Goal: Information Seeking & Learning: Find specific fact

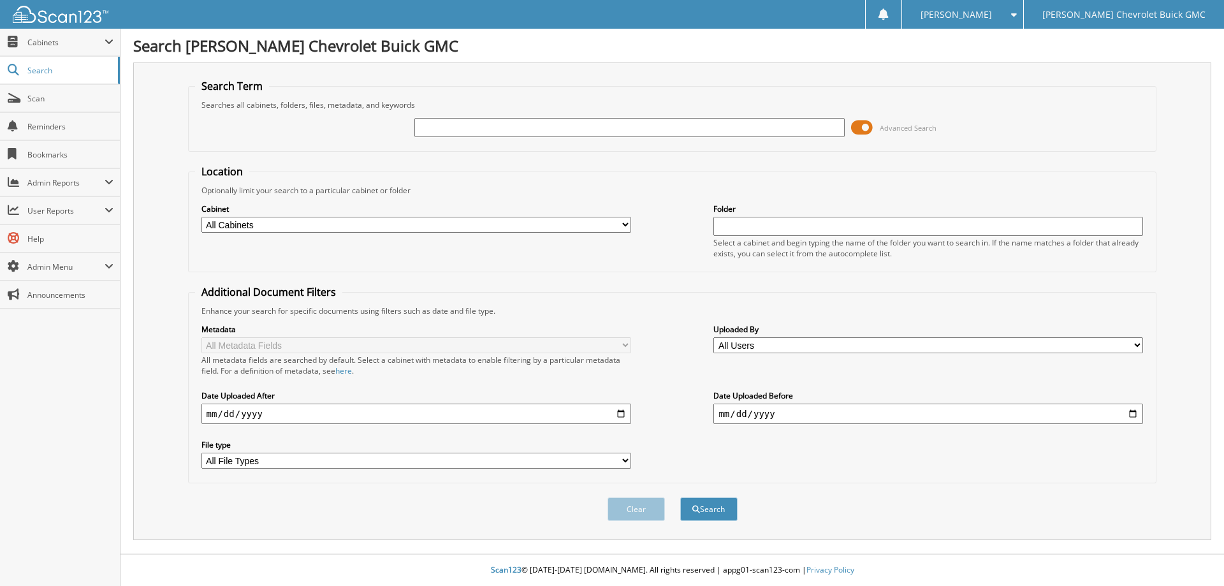
click at [475, 131] on input "text" at bounding box center [629, 127] width 430 height 19
type input "oversized tire"
click at [680, 497] on button "Search" at bounding box center [708, 509] width 57 height 24
click at [369, 232] on select "All Cabinets ACCOUNTING ACCOUNTS PAYABLE CAR DEALS HR PARTS SERVICE RO" at bounding box center [416, 225] width 430 height 16
select select "47268"
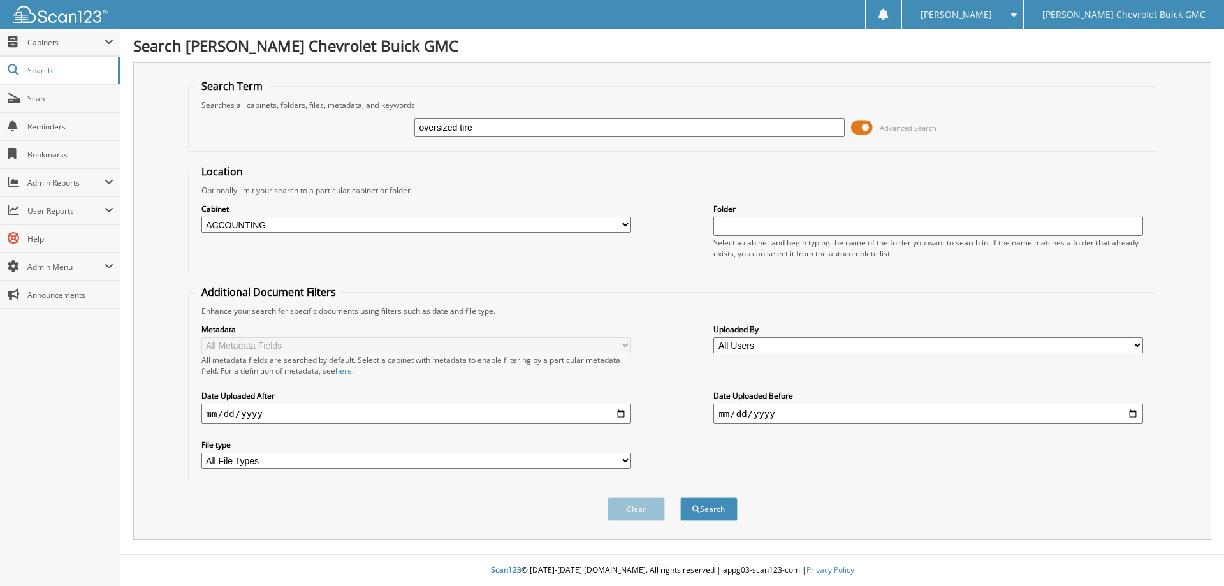
click at [201, 217] on select "All Cabinets ACCOUNTING ACCOUNTS PAYABLE CAR DEALS HR PARTS SERVICE RO" at bounding box center [416, 225] width 430 height 16
click at [787, 228] on input "text" at bounding box center [928, 226] width 430 height 19
type input "serivce"
click at [680, 497] on button "Search" at bounding box center [708, 509] width 57 height 24
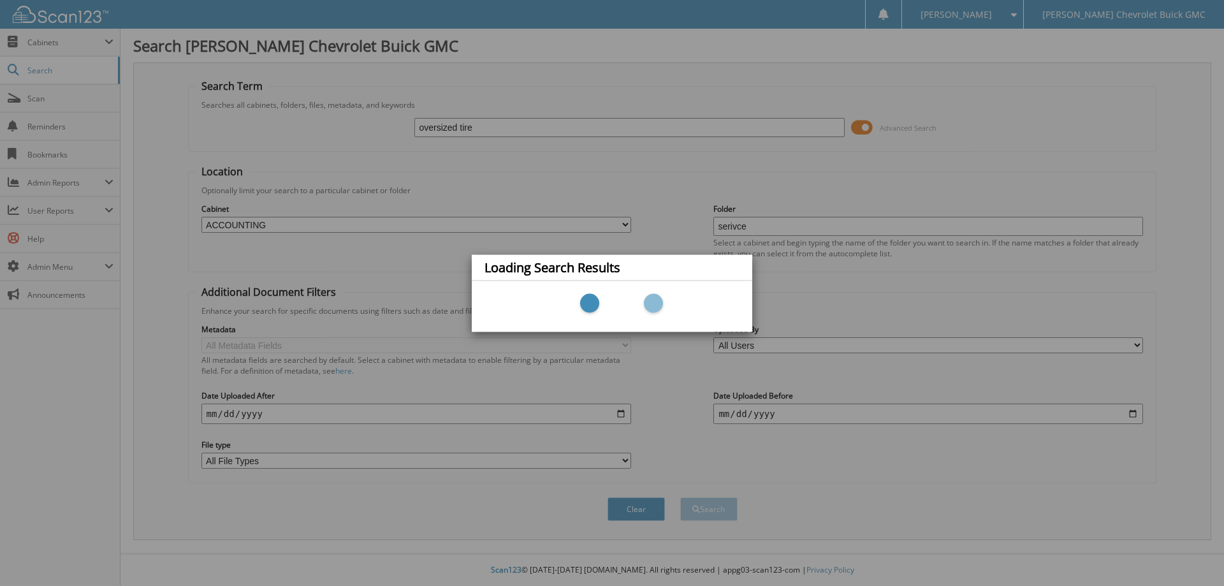
drag, startPoint x: 787, startPoint y: 228, endPoint x: 759, endPoint y: 244, distance: 31.7
click at [786, 228] on div "Loading Search Results" at bounding box center [612, 293] width 1224 height 586
click at [590, 344] on div "Loading Search Results" at bounding box center [612, 293] width 1224 height 586
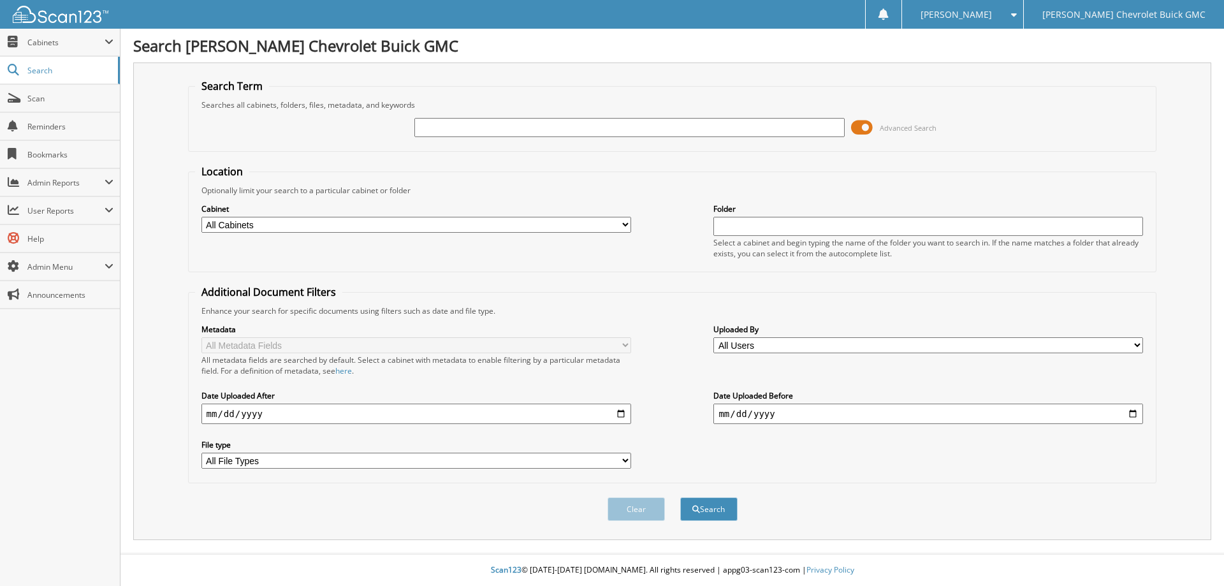
click at [321, 223] on select "All Cabinets ACCOUNTING ACCOUNTS PAYABLE CAR DEALS HR PARTS SERVICE RO" at bounding box center [416, 225] width 430 height 16
select select "47268"
click at [201, 217] on select "All Cabinets ACCOUNTING ACCOUNTS PAYABLE CAR DEALS HR PARTS SERVICE RO" at bounding box center [416, 225] width 430 height 16
click at [796, 228] on input "text" at bounding box center [928, 226] width 430 height 19
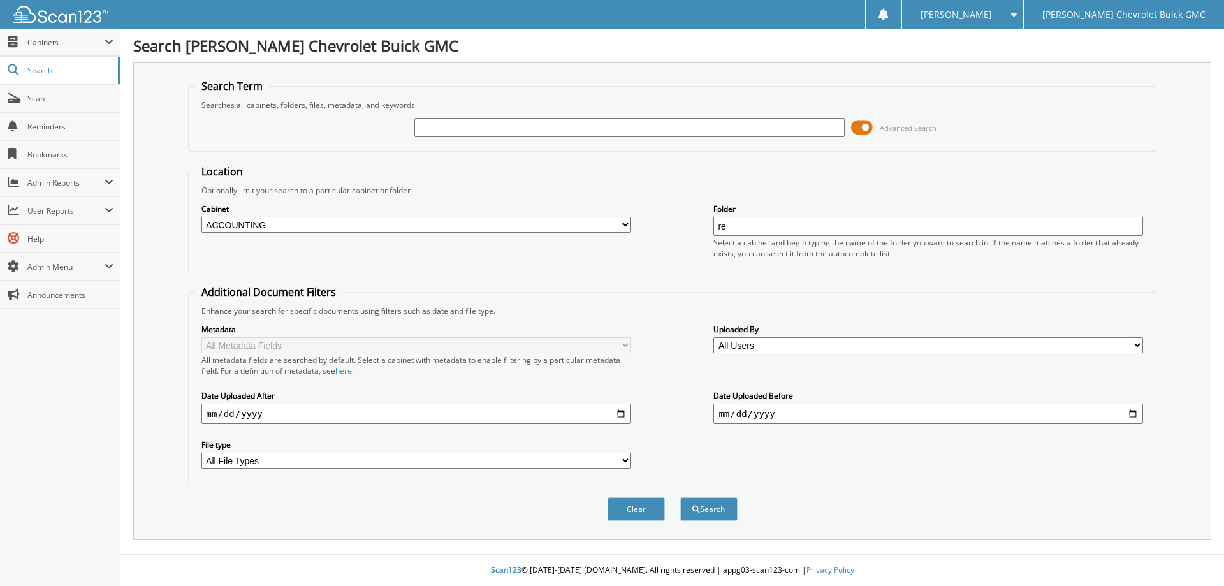
type input "r"
click at [634, 124] on input "text" at bounding box center [629, 127] width 430 height 19
type input "oversize"
click at [680, 497] on button "Search" at bounding box center [708, 509] width 57 height 24
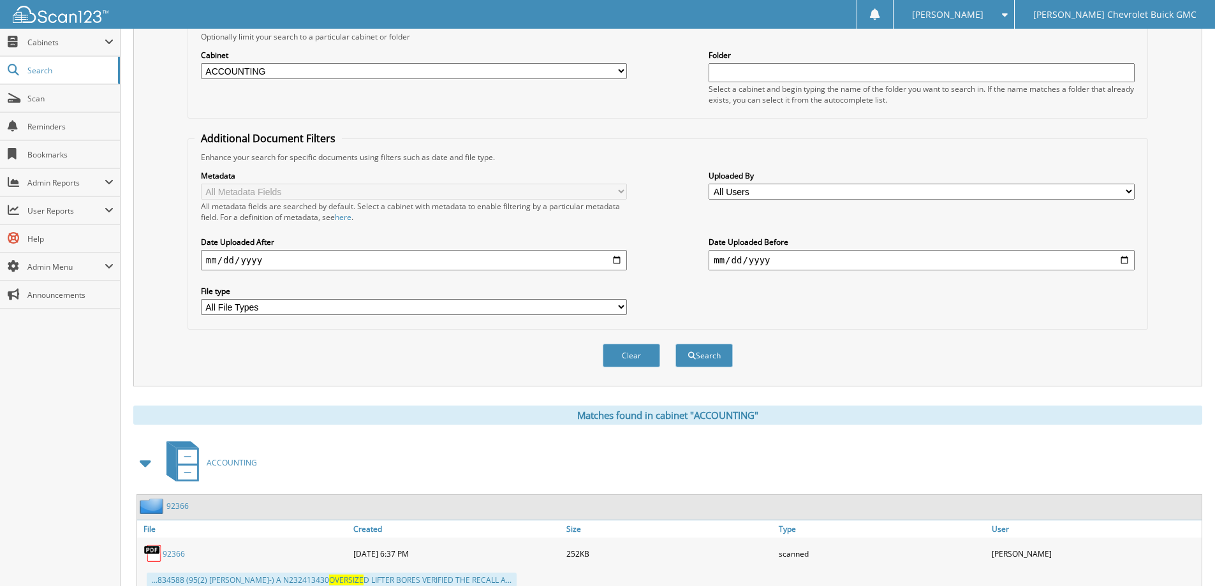
scroll to position [301, 0]
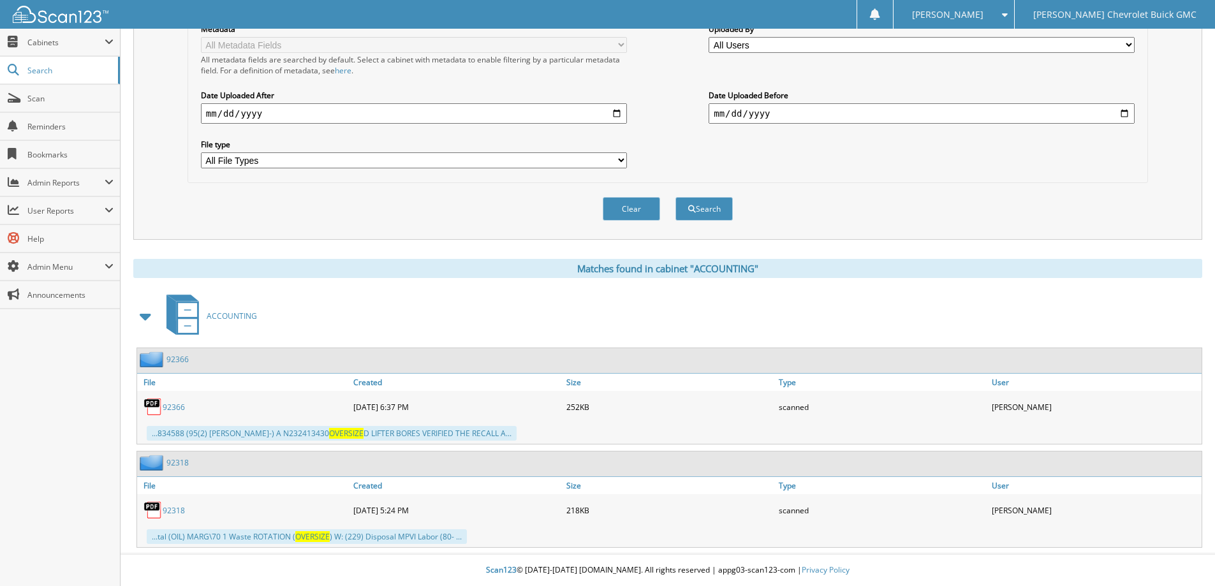
click at [183, 464] on link "92318" at bounding box center [177, 462] width 22 height 11
